Goal: Task Accomplishment & Management: Use online tool/utility

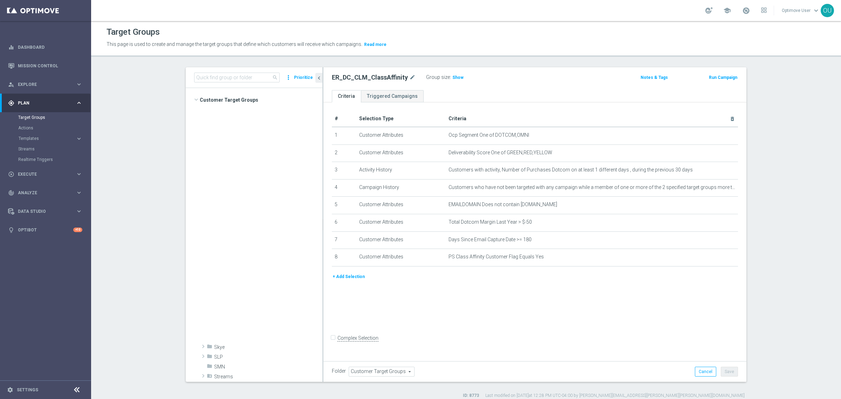
scroll to position [409, 0]
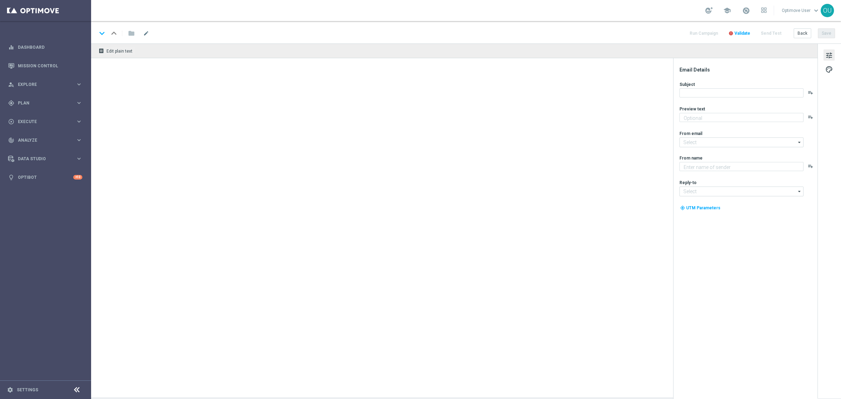
type textarea "What’s next on your list? 🤔"
type textarea "Staples"
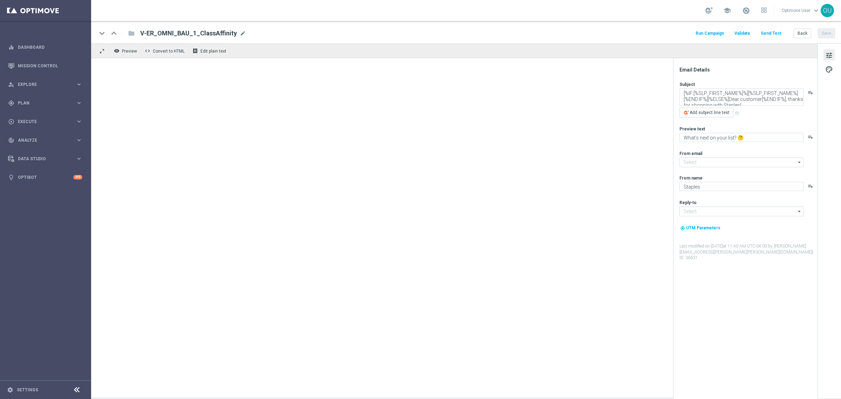
type input "staples@connected.staples.com"
type input "info@staples.com"
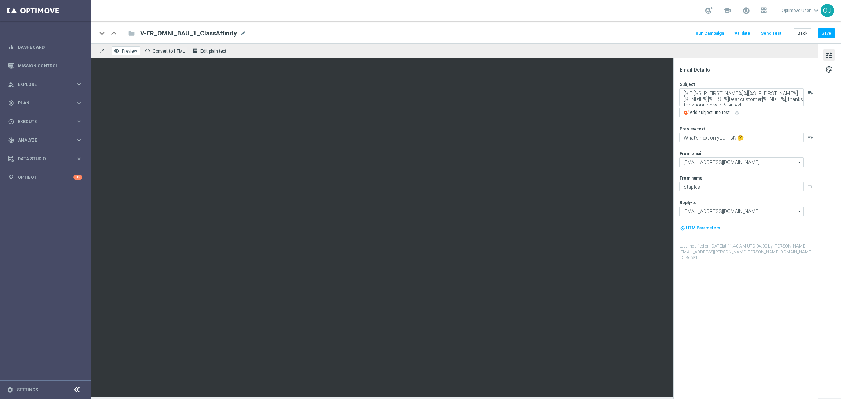
click at [128, 49] on span "Preview" at bounding box center [129, 51] width 15 height 5
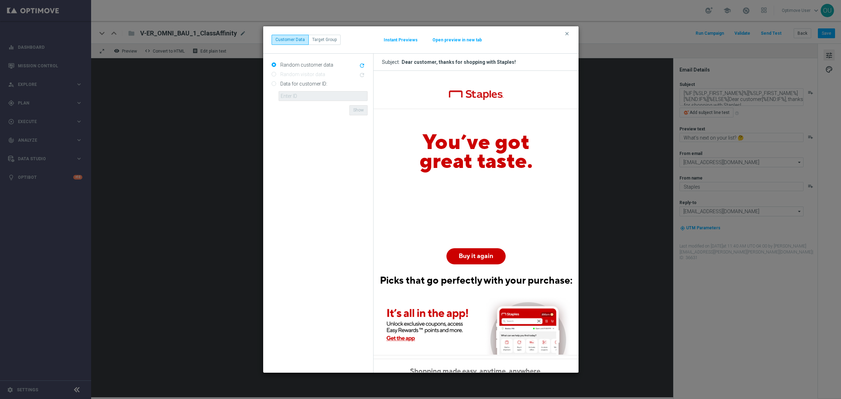
click at [274, 83] on input "Data for customer ID:" at bounding box center [273, 84] width 5 height 5
radio input "true"
click at [293, 95] on input "text" at bounding box center [322, 96] width 89 height 10
paste input "10001885973"
type input "10001885973"
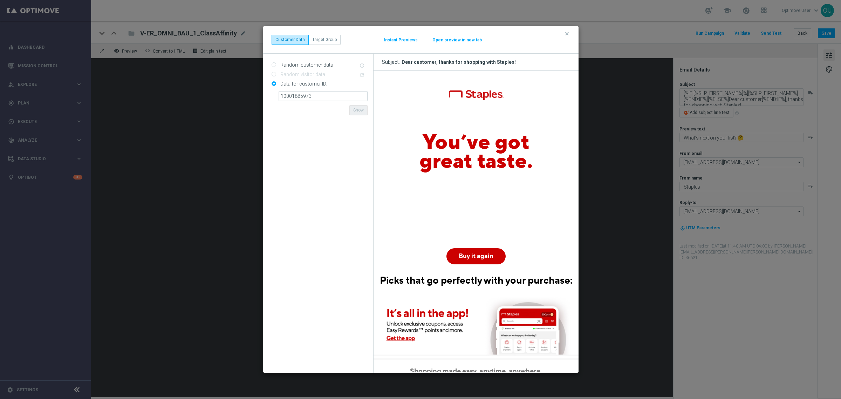
click at [312, 111] on form "Random customer data refresh Random visitor data refresh Data for customer ID: …" at bounding box center [319, 213] width 96 height 308
click at [356, 111] on button "Show" at bounding box center [358, 110] width 18 height 10
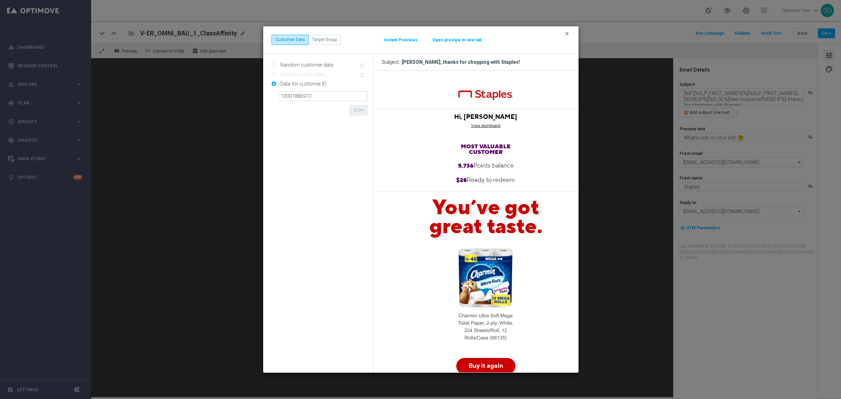
click at [566, 33] on icon "clear" at bounding box center [567, 34] width 6 height 6
